Goal: Task Accomplishment & Management: Complete application form

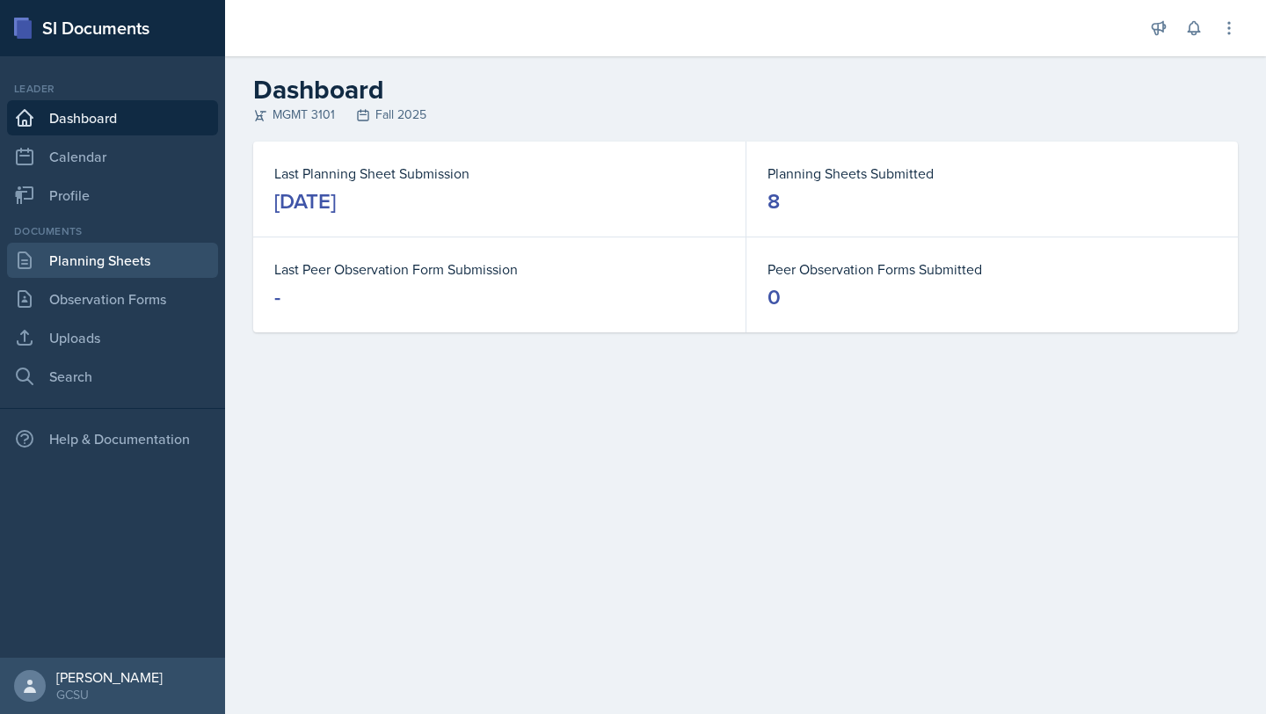
click at [68, 255] on link "Planning Sheets" at bounding box center [112, 260] width 211 height 35
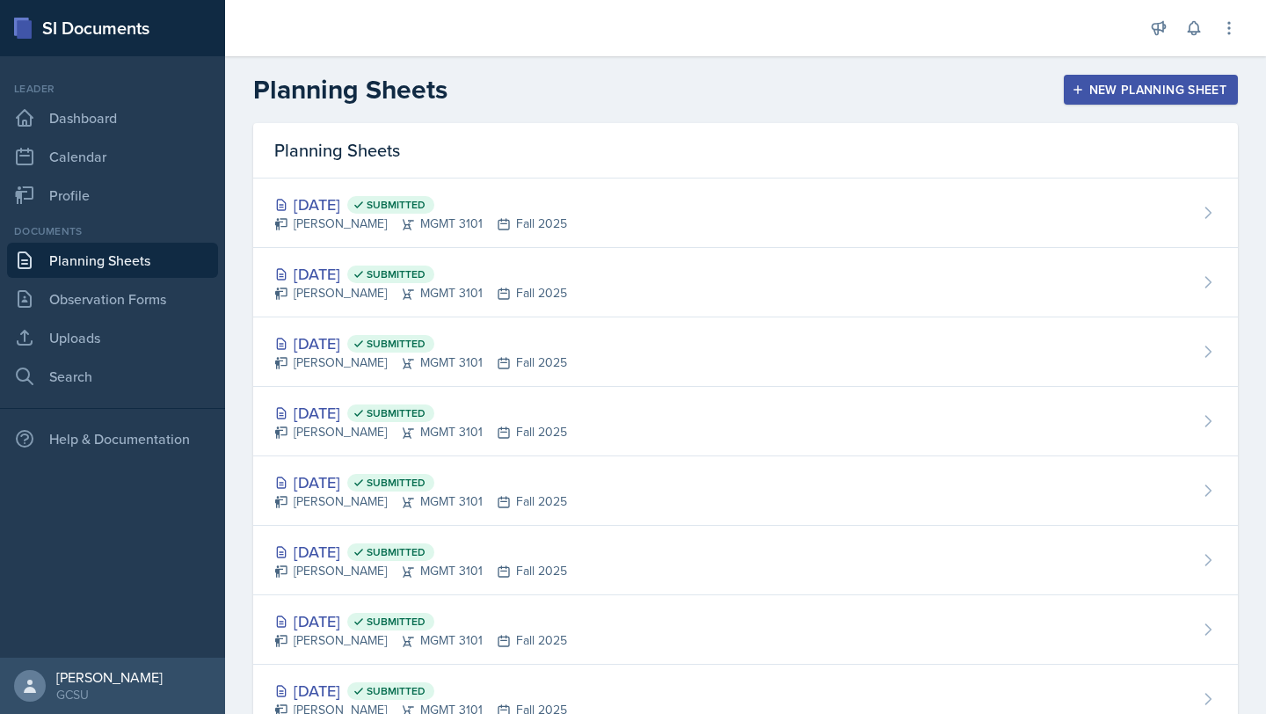
click at [1132, 84] on div "New Planning Sheet" at bounding box center [1150, 90] width 151 height 14
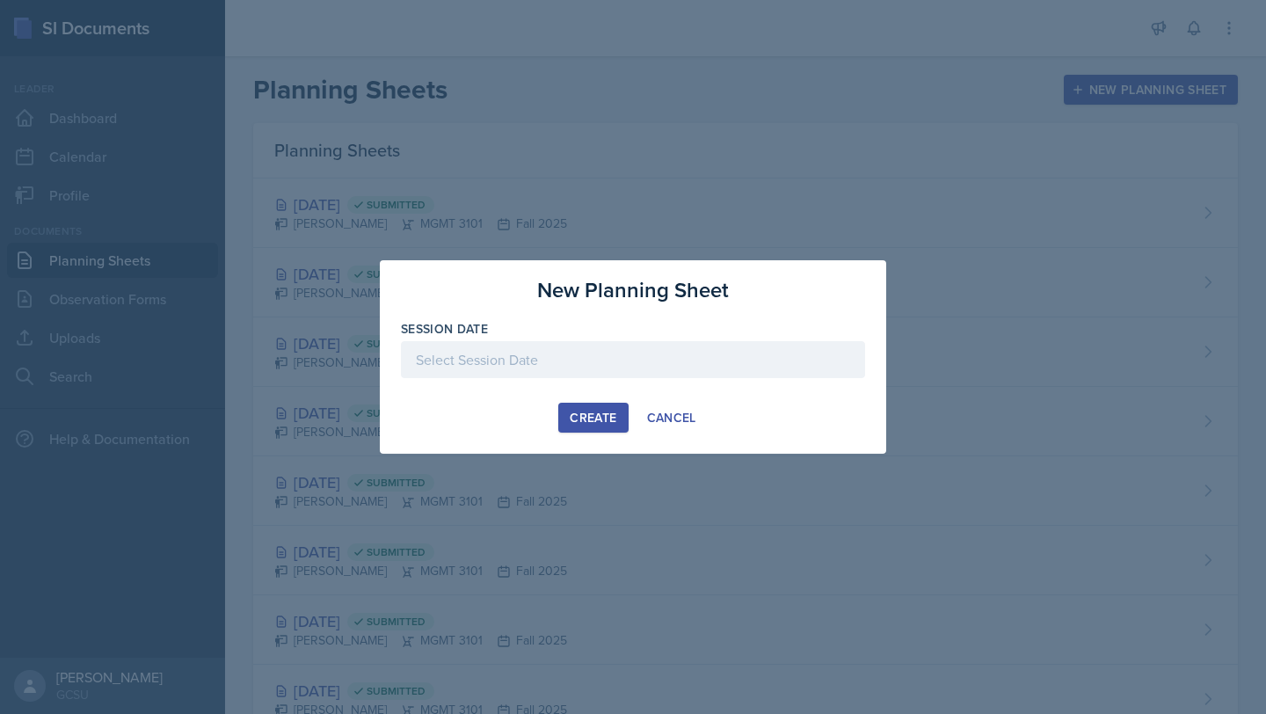
click at [509, 356] on div at bounding box center [633, 359] width 464 height 37
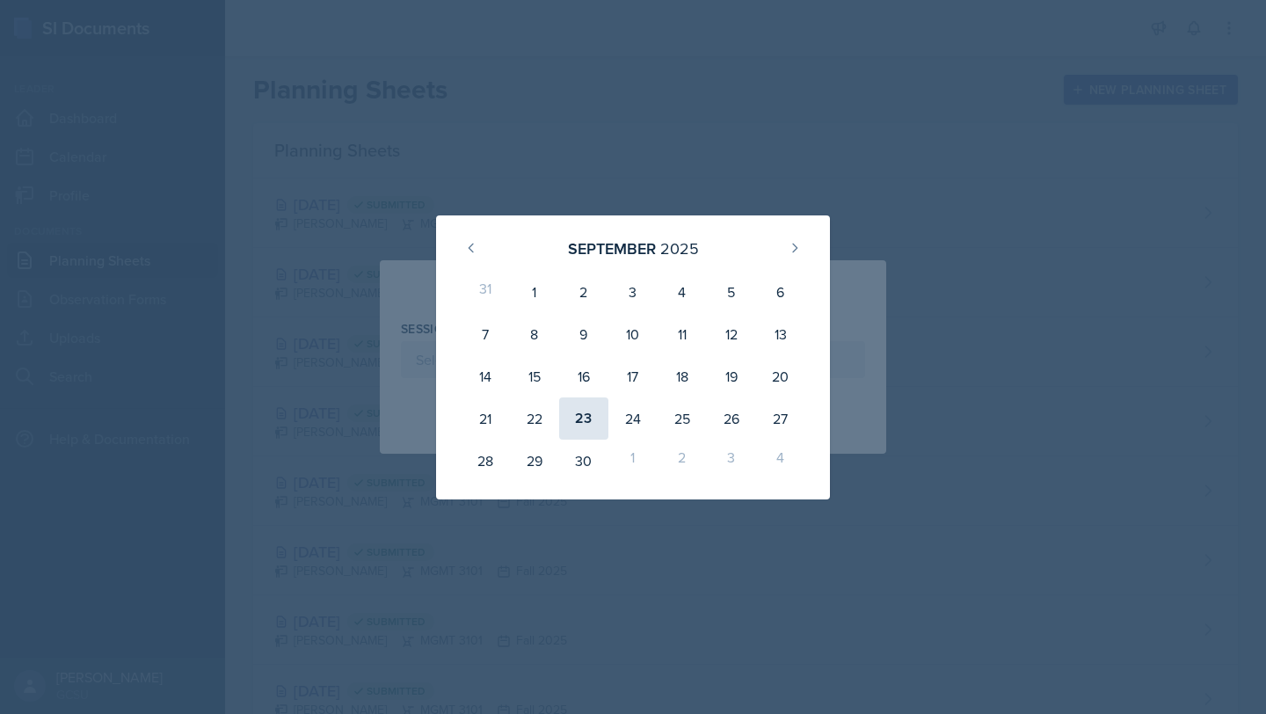
click at [597, 425] on div "23" at bounding box center [583, 418] width 49 height 42
type input "[DATE]"
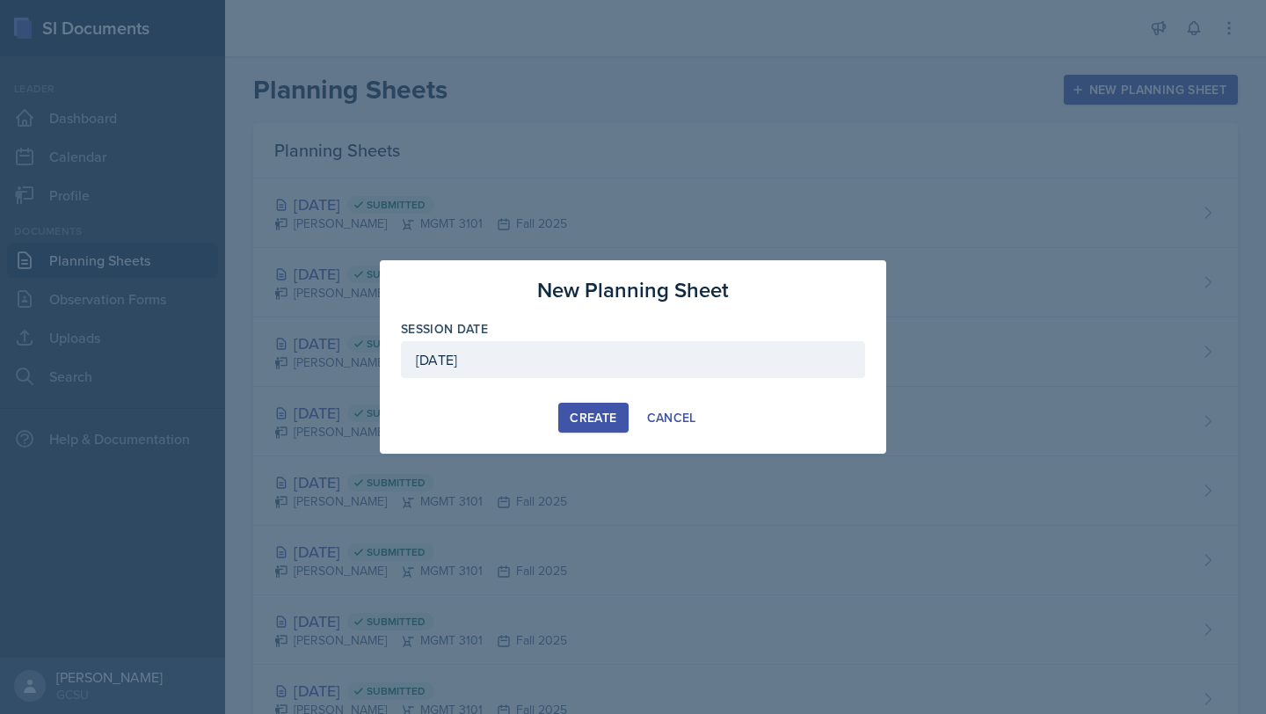
click at [589, 422] on div "Create" at bounding box center [593, 418] width 47 height 14
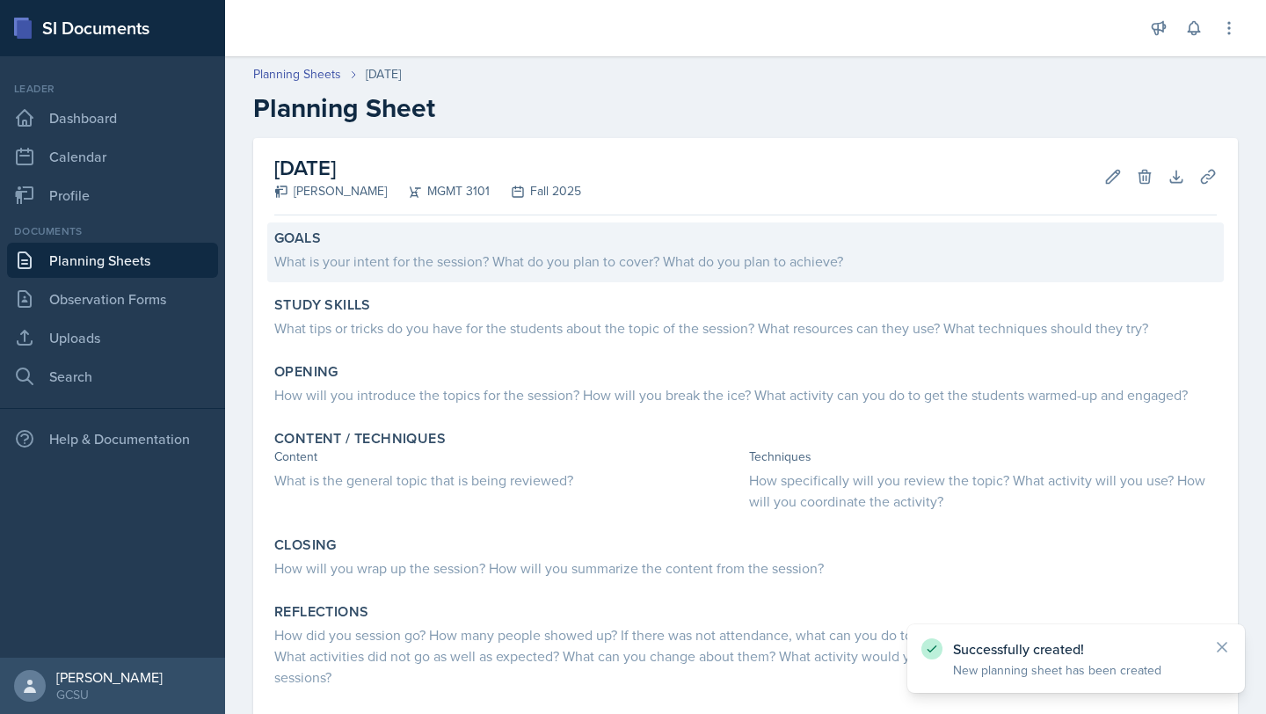
click at [404, 262] on div "What is your intent for the session? What do you plan to cover? What do you pla…" at bounding box center [745, 261] width 943 height 21
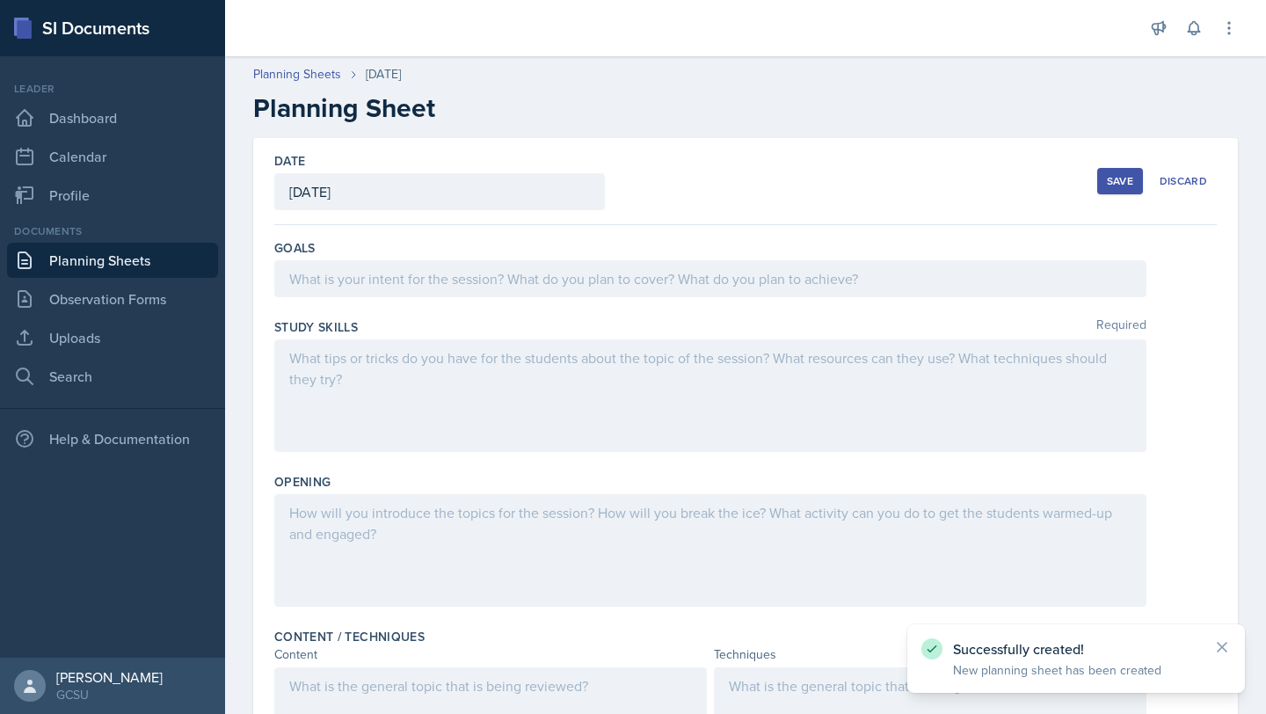
click at [396, 275] on div at bounding box center [710, 278] width 872 height 37
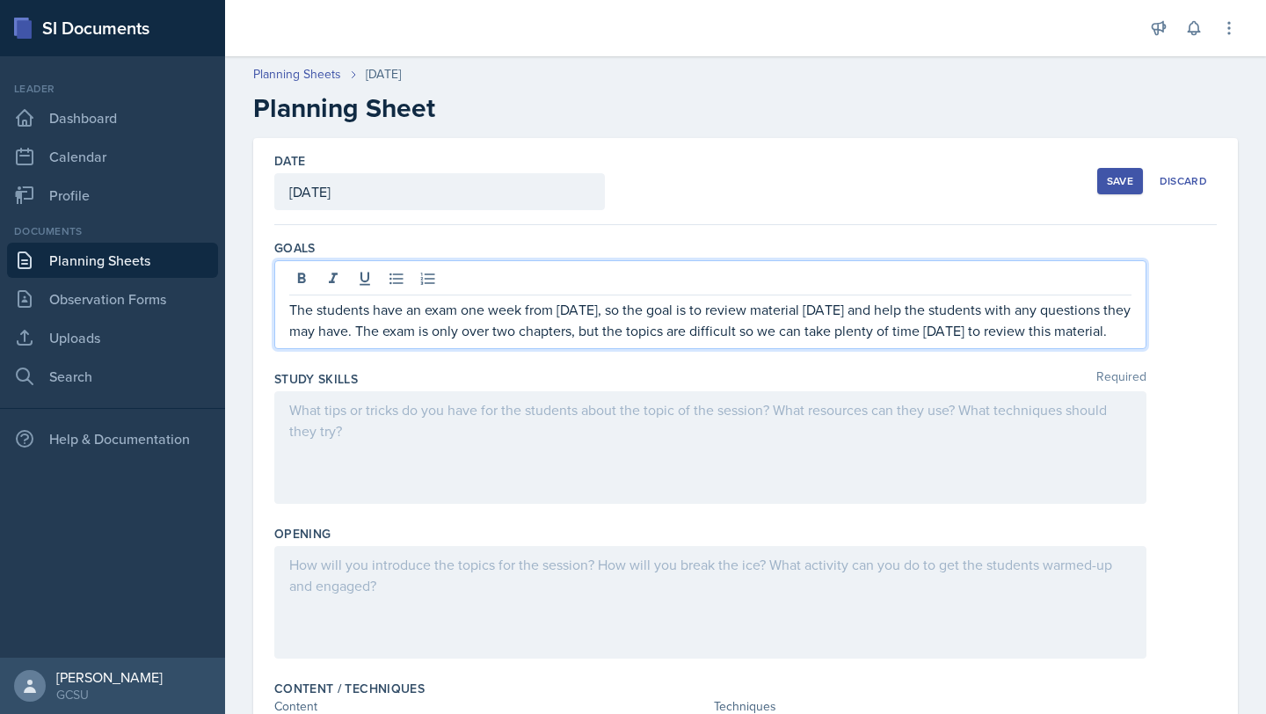
click at [407, 461] on div at bounding box center [710, 447] width 872 height 113
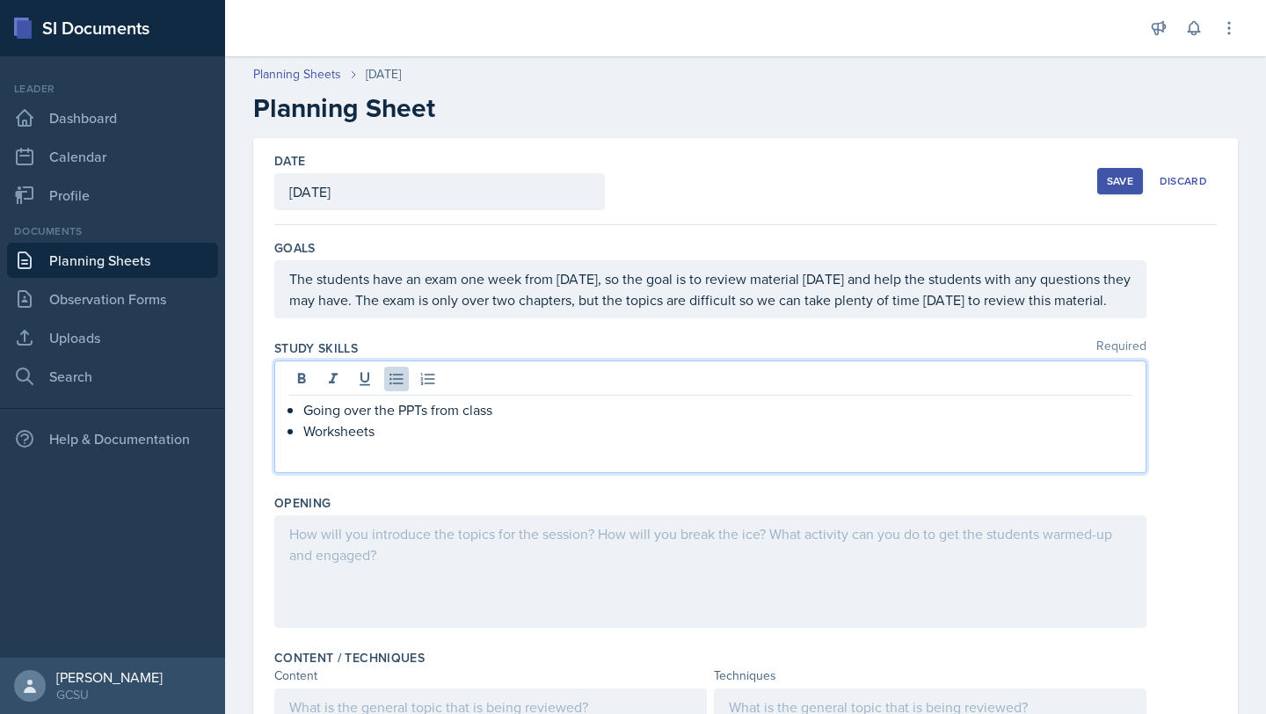
click at [312, 425] on p "Worksheets" at bounding box center [717, 430] width 828 height 21
click at [428, 438] on p "Providing worksheets" at bounding box center [717, 430] width 828 height 21
click at [443, 436] on p "Providing worksheets" at bounding box center [717, 430] width 828 height 21
click at [360, 426] on p "Providing worksheet for Chapter 8" at bounding box center [717, 430] width 828 height 21
click at [328, 538] on div at bounding box center [710, 571] width 872 height 113
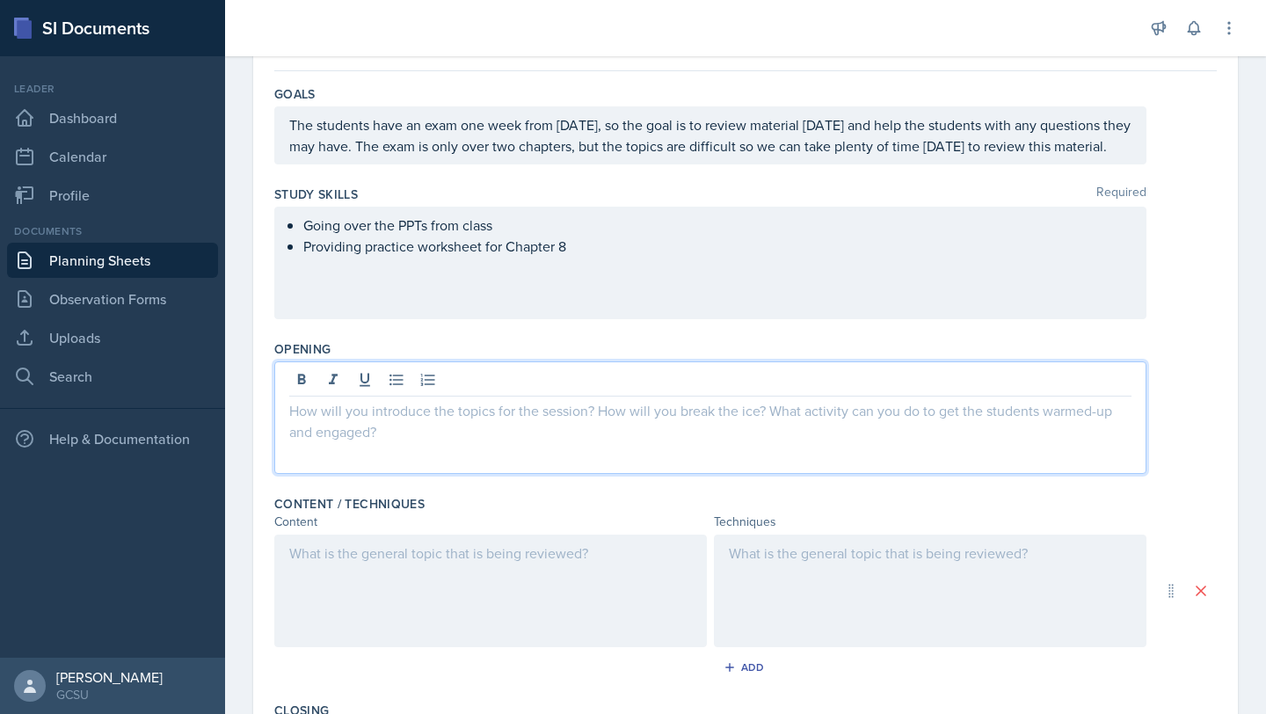
scroll to position [164, 0]
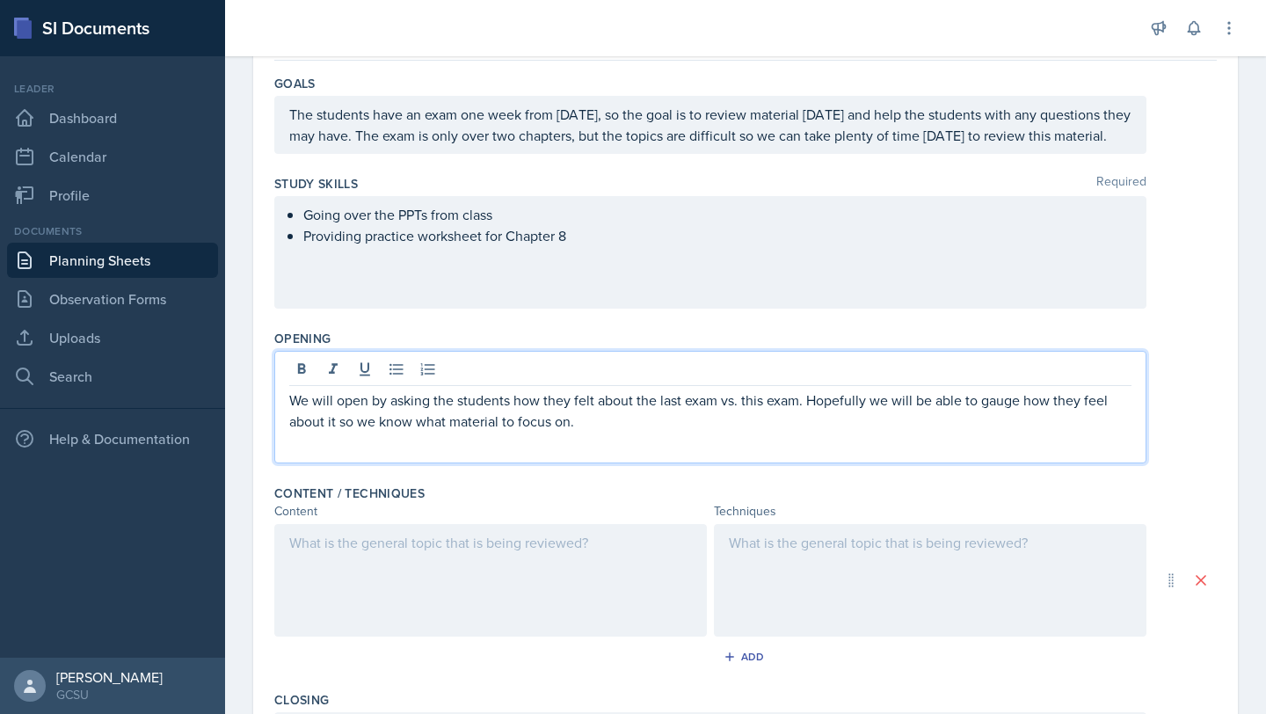
click at [337, 586] on div at bounding box center [490, 580] width 433 height 113
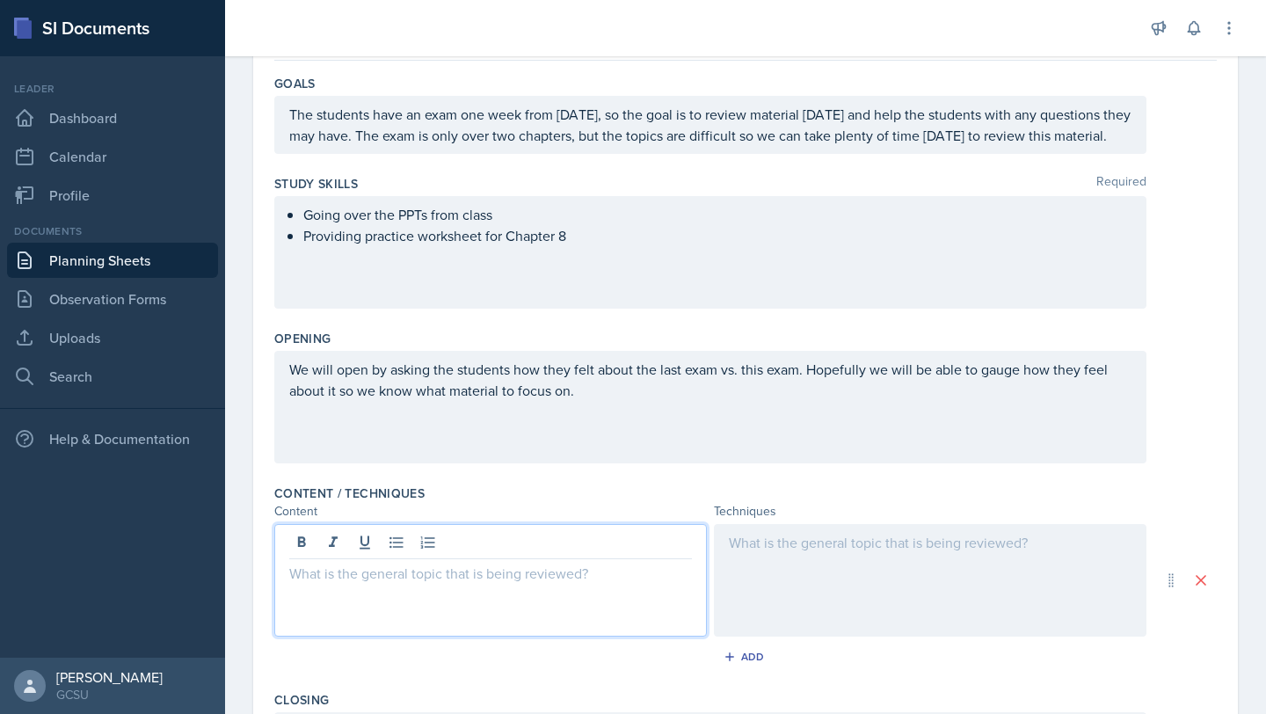
scroll to position [195, 0]
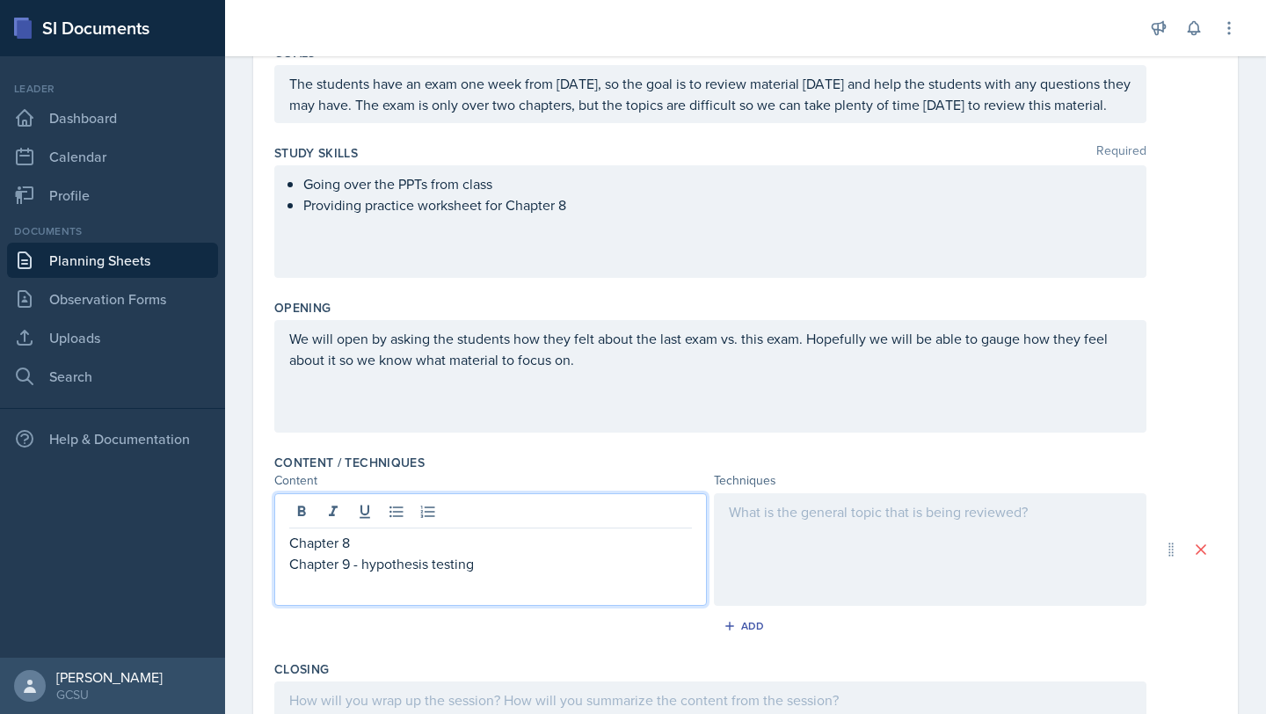
click at [385, 551] on p "Chapter 8" at bounding box center [490, 542] width 403 height 21
click at [366, 569] on p "Chapter 9 - hypothesis testing" at bounding box center [490, 563] width 403 height 21
click at [365, 568] on p "Chapter 9 - hypothesis testing" at bounding box center [490, 563] width 403 height 21
drag, startPoint x: 461, startPoint y: 565, endPoint x: 360, endPoint y: 563, distance: 100.3
click at [365, 564] on p "Chapter 9 - types of errors, hypothesis testing" at bounding box center [490, 563] width 403 height 21
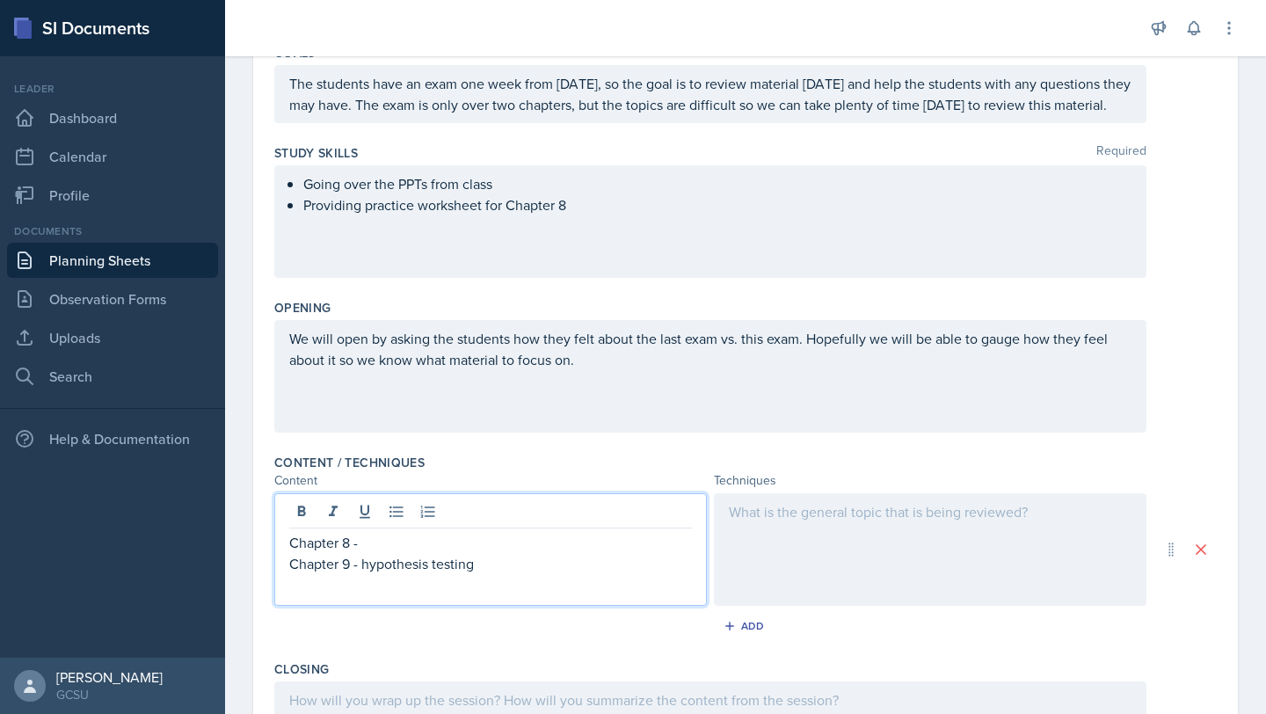
click at [368, 549] on p "Chapter 8 -" at bounding box center [490, 542] width 403 height 21
click at [799, 550] on div at bounding box center [930, 549] width 433 height 113
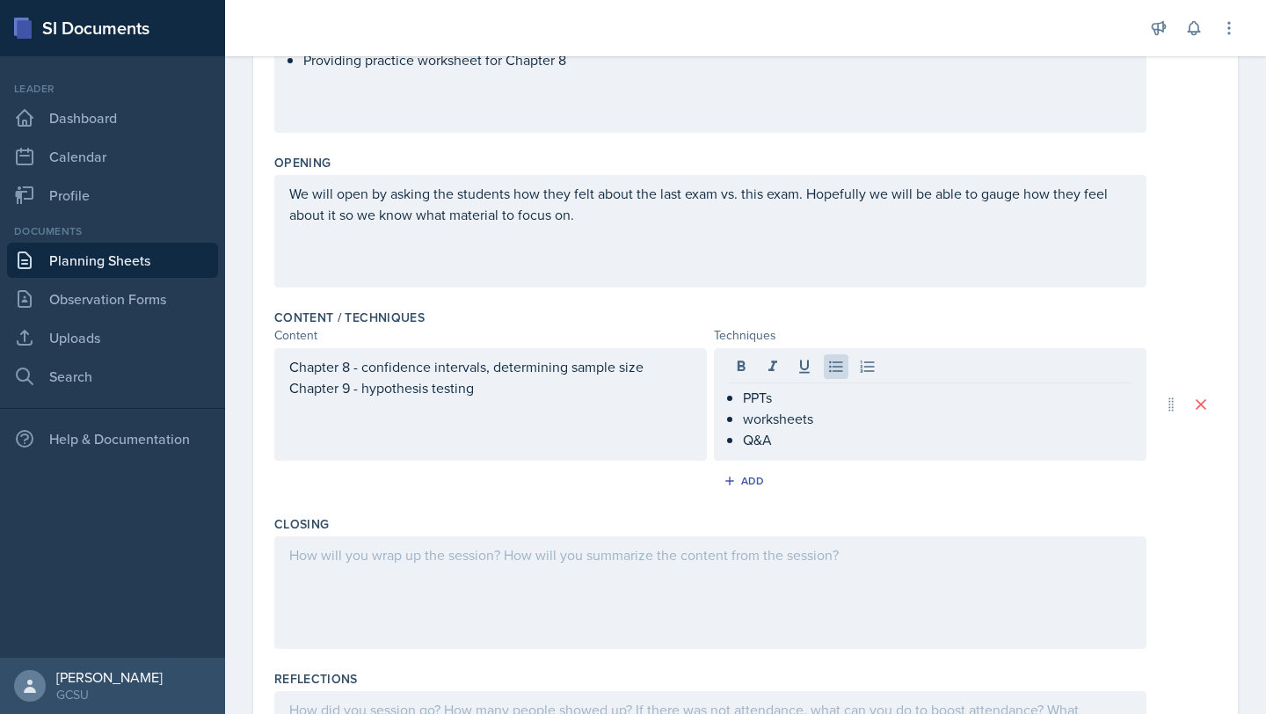
click at [643, 578] on div at bounding box center [710, 592] width 872 height 113
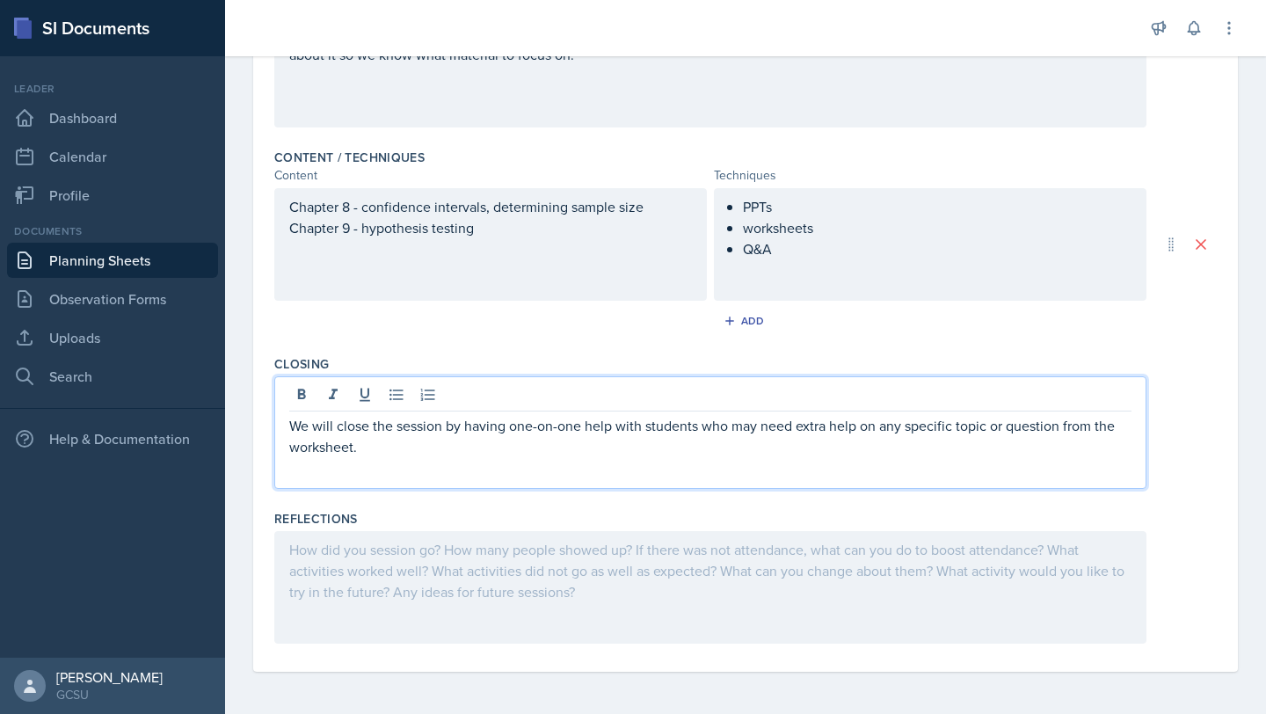
scroll to position [0, 0]
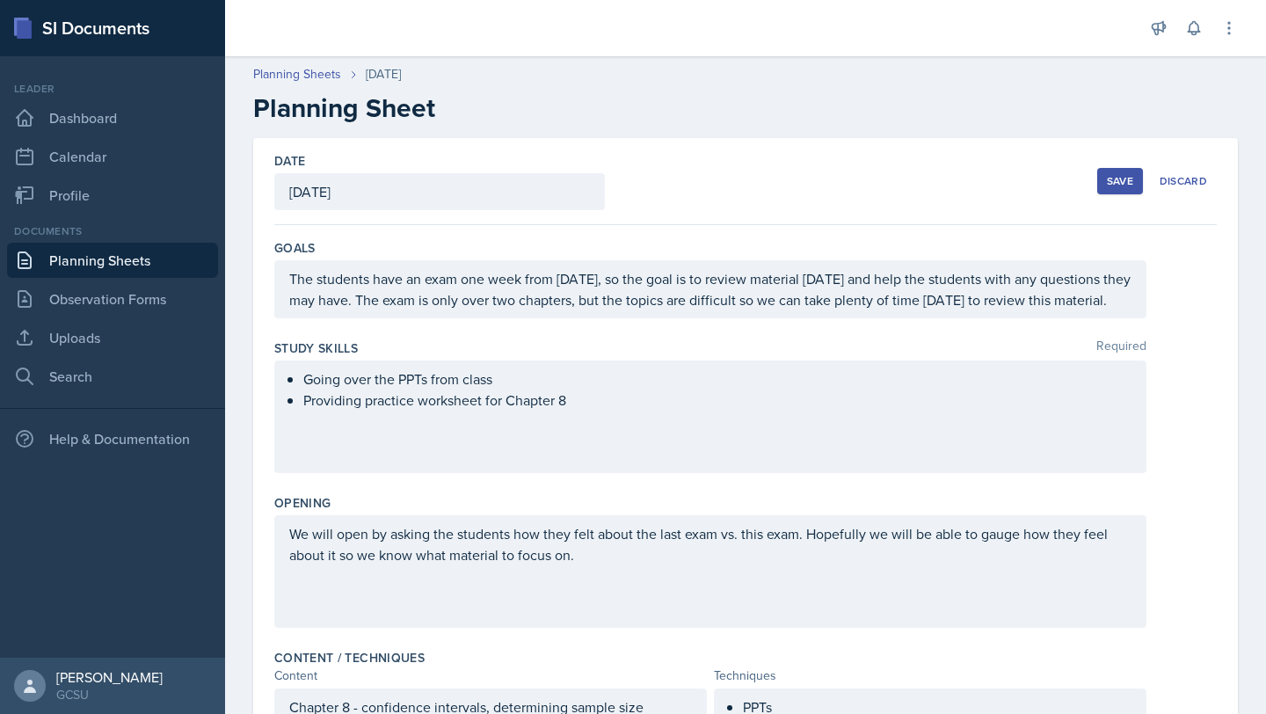
click at [1120, 193] on button "Save" at bounding box center [1120, 181] width 46 height 26
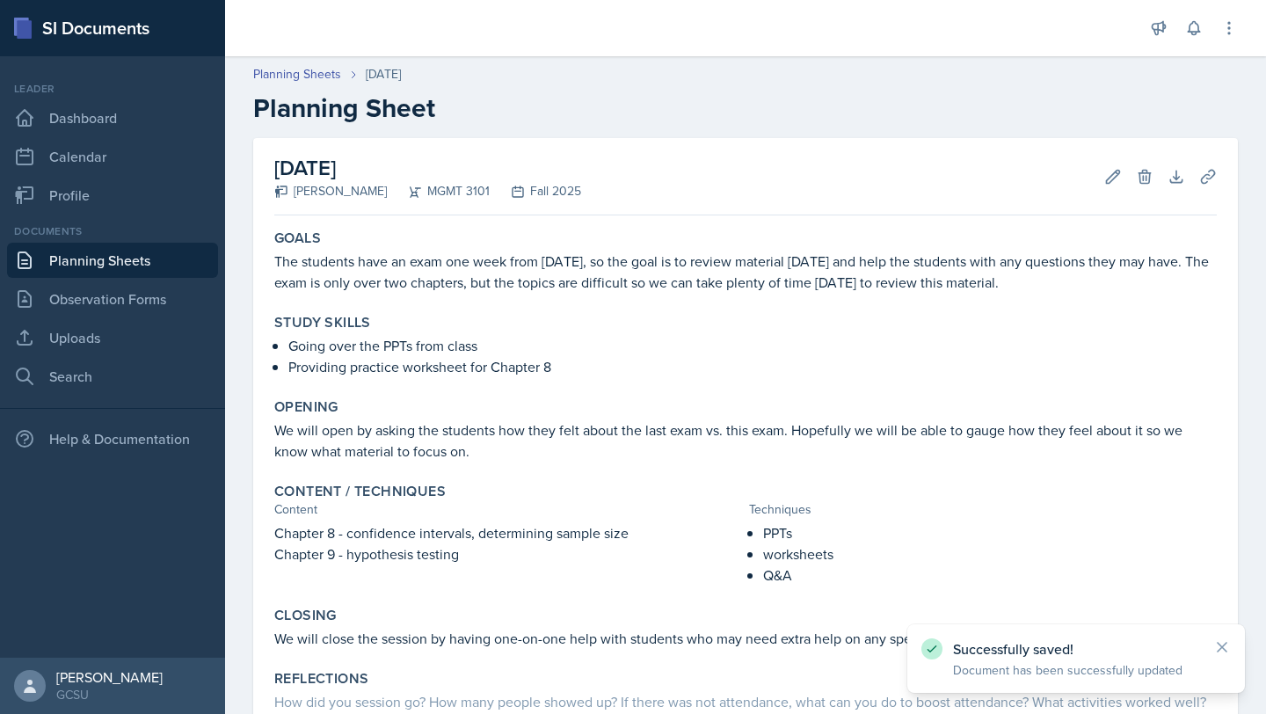
scroll to position [165, 0]
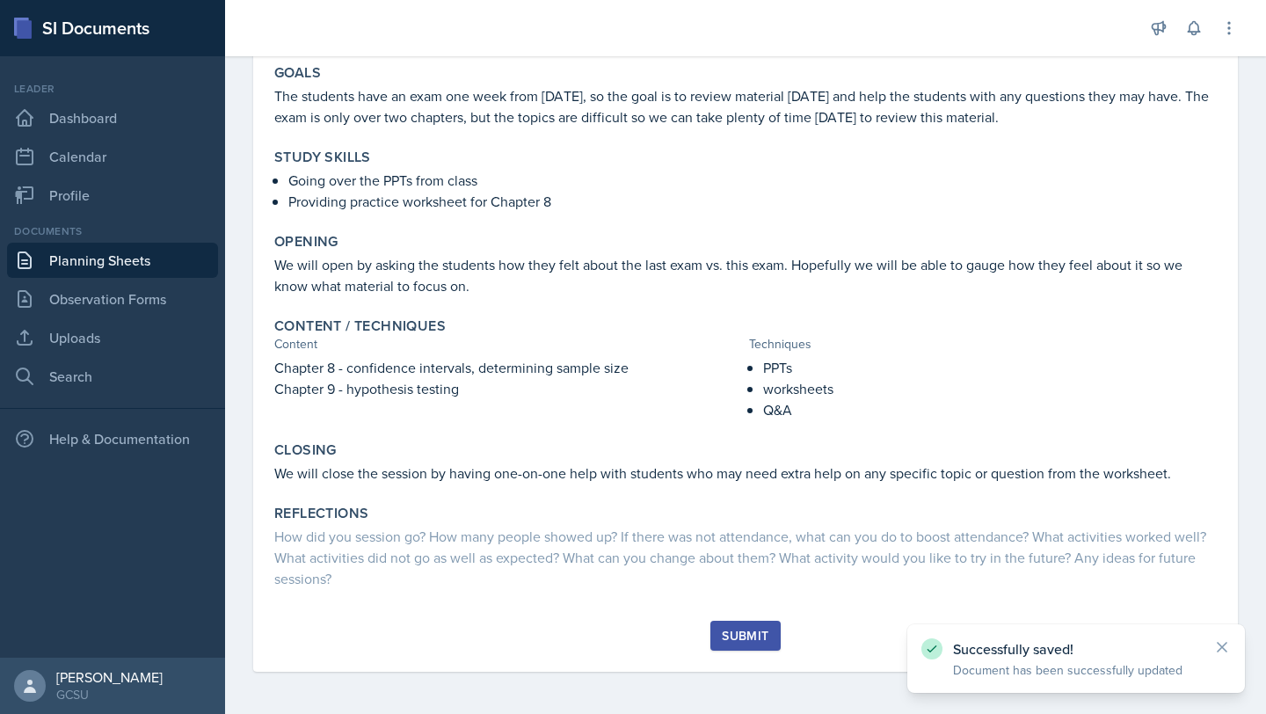
click at [732, 640] on div "Submit" at bounding box center [745, 636] width 47 height 14
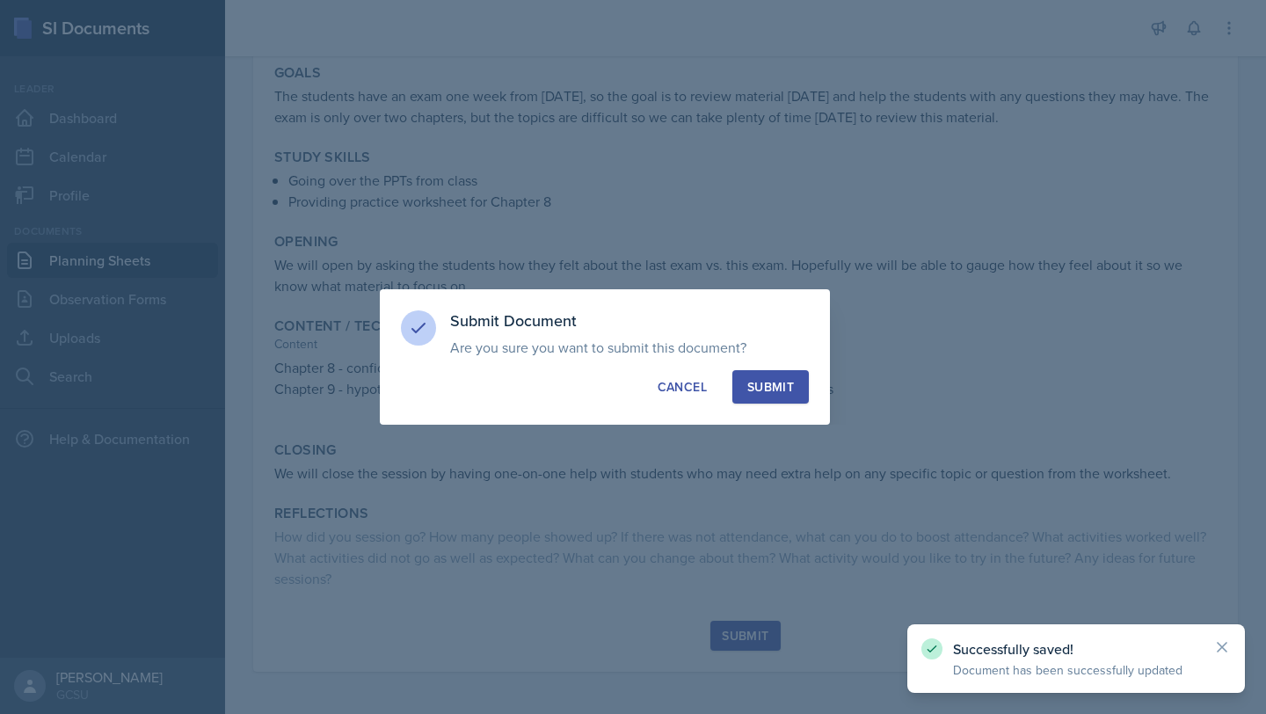
click at [769, 380] on div "Submit" at bounding box center [770, 387] width 47 height 18
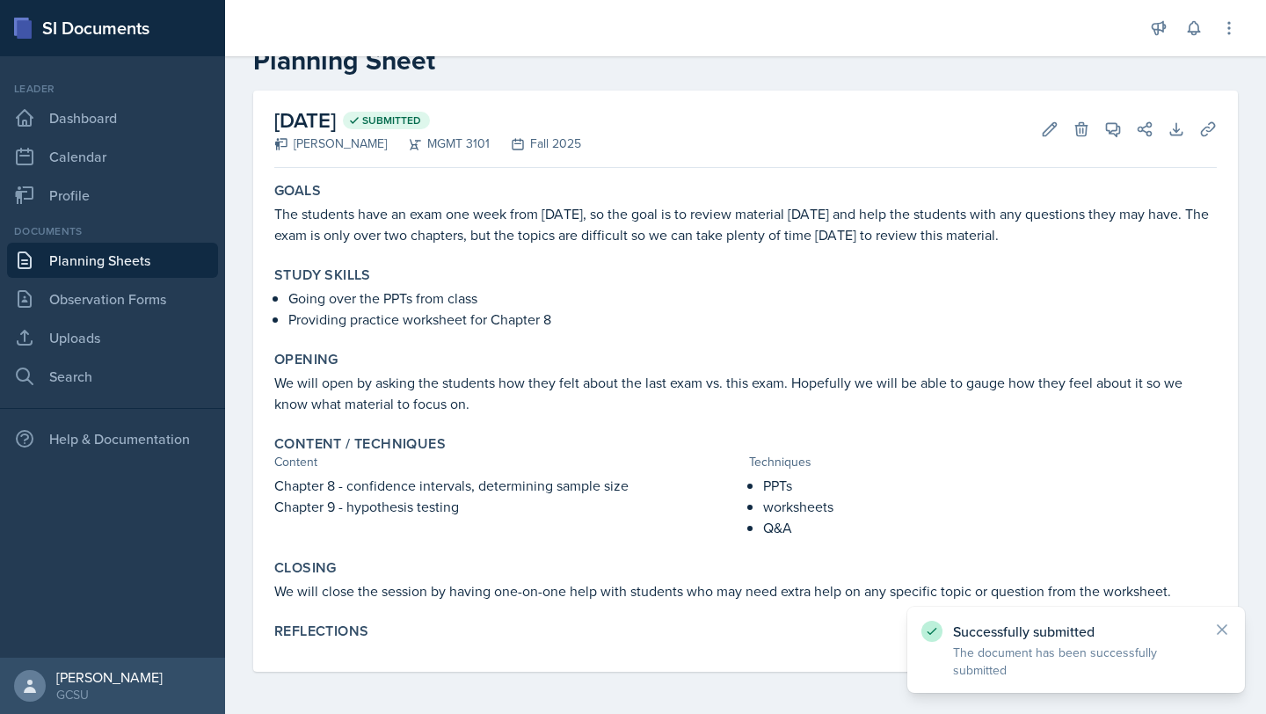
scroll to position [0, 0]
